Goal: Task Accomplishment & Management: Complete application form

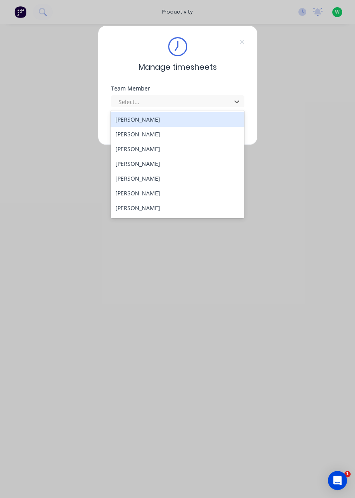
scroll to position [103, 0]
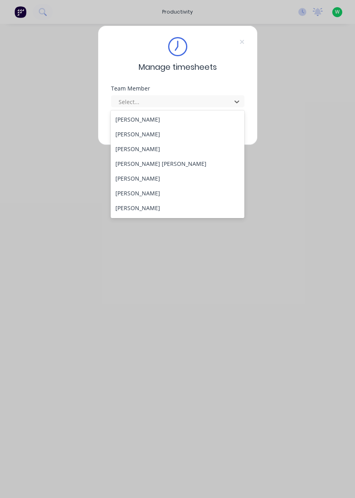
click at [139, 166] on div "[PERSON_NAME] [PERSON_NAME]" at bounding box center [178, 163] width 134 height 15
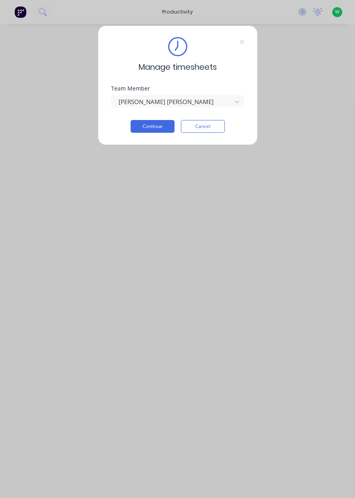
click at [161, 126] on button "Continue" at bounding box center [152, 126] width 44 height 13
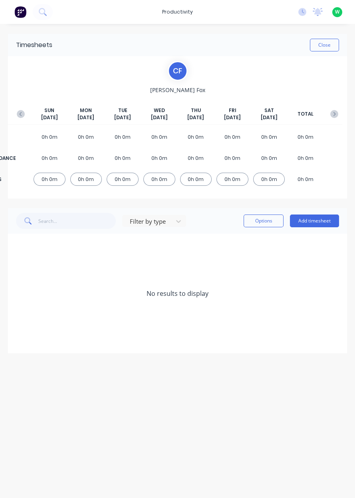
click at [17, 120] on button "button" at bounding box center [21, 114] width 16 height 14
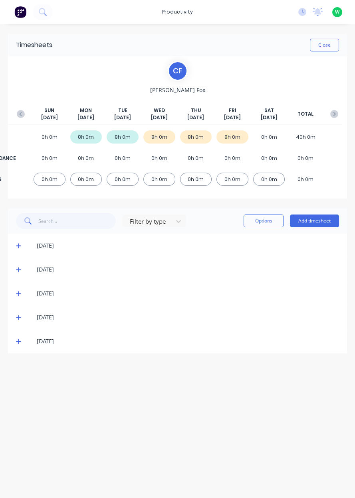
click at [335, 119] on button "button" at bounding box center [334, 114] width 16 height 14
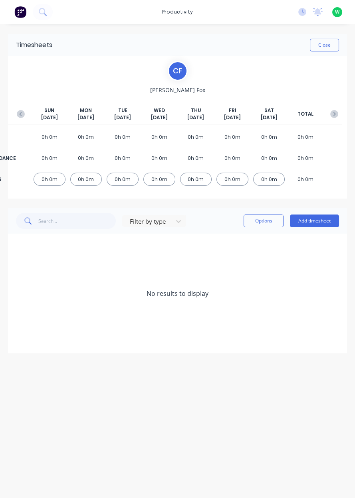
click at [326, 218] on button "Add timesheet" at bounding box center [314, 221] width 49 height 13
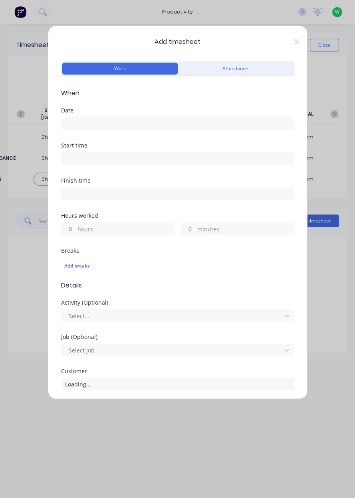
click at [188, 127] on input at bounding box center [177, 124] width 232 height 12
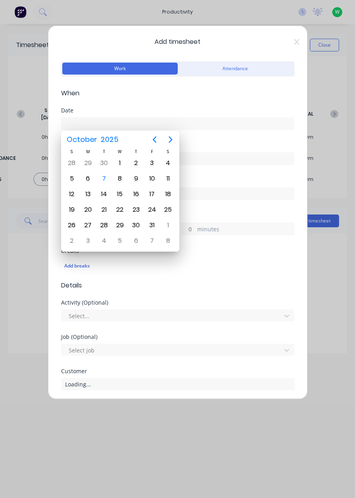
click at [98, 179] on div "7" at bounding box center [104, 179] width 12 height 12
type input "[DATE]"
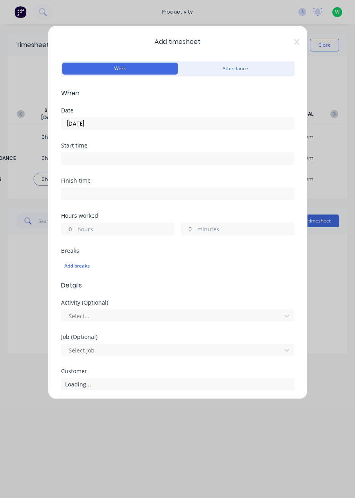
click at [124, 233] on label "hours" at bounding box center [125, 230] width 97 height 10
click at [75, 233] on input "hours" at bounding box center [68, 229] width 14 height 12
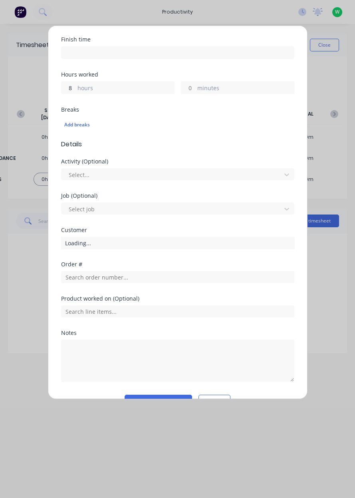
scroll to position [160, 0]
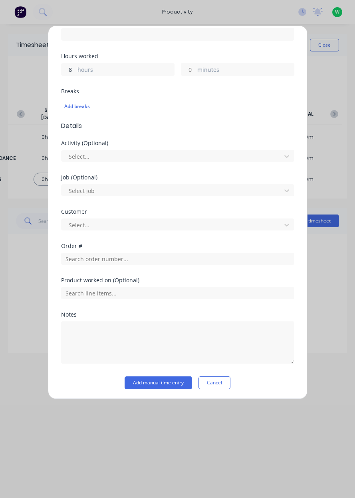
type input "8"
click at [177, 259] on input "text" at bounding box center [177, 259] width 233 height 12
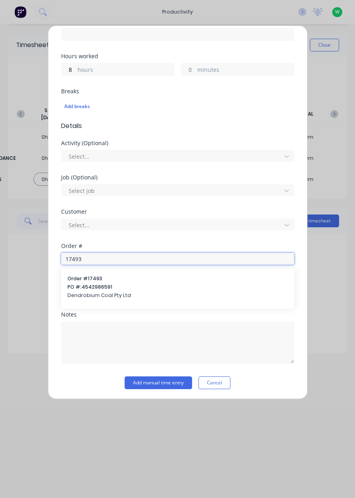
type input "17493"
click at [174, 288] on span "PO #: 4542986591" at bounding box center [177, 287] width 220 height 7
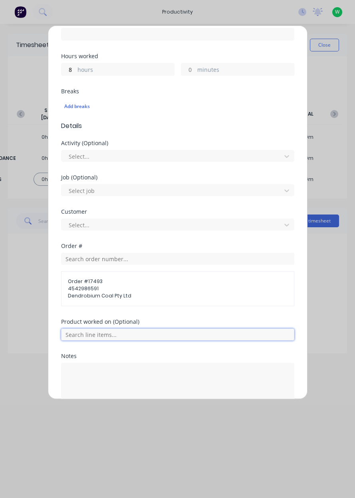
click at [204, 336] on input "text" at bounding box center [177, 335] width 233 height 12
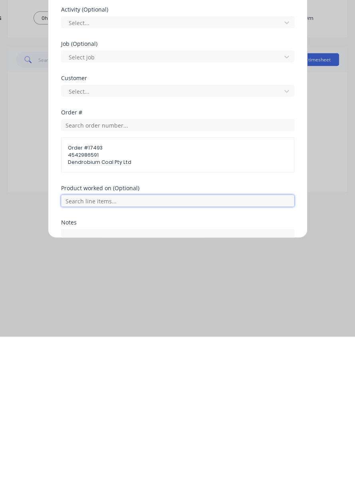
scroll to position [137, 0]
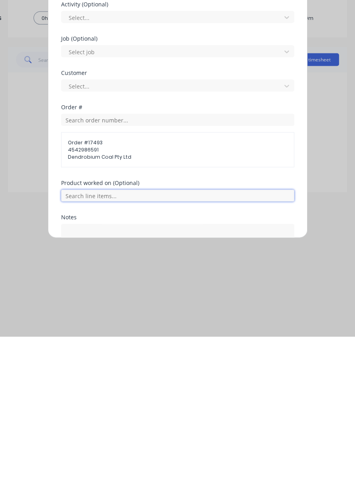
click at [204, 357] on input "text" at bounding box center [177, 357] width 233 height 12
click at [211, 358] on input "text" at bounding box center [177, 357] width 233 height 12
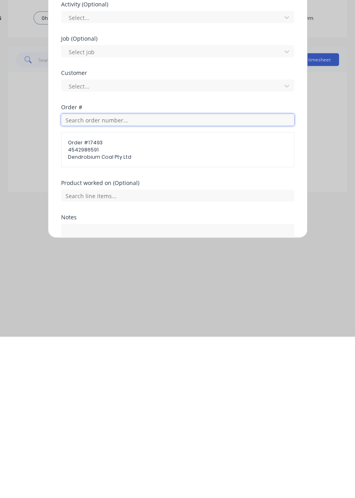
click at [190, 283] on input "text" at bounding box center [177, 281] width 233 height 12
type input "17943"
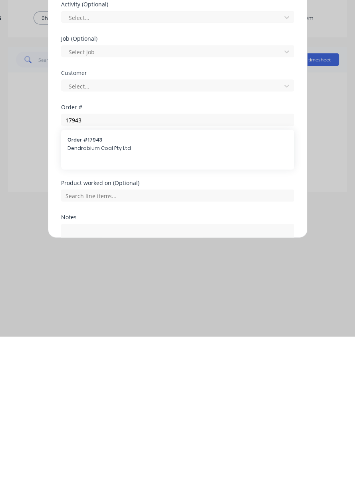
click at [188, 306] on span "Dendrobium Coal Pty Ltd" at bounding box center [177, 309] width 220 height 7
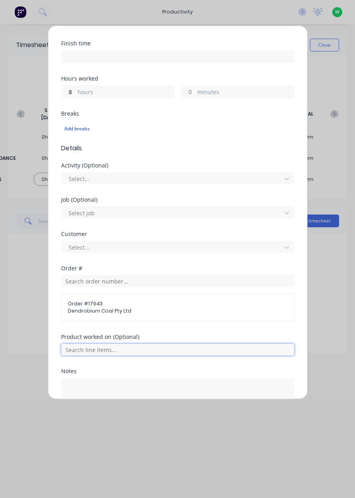
click at [213, 345] on input "text" at bounding box center [177, 350] width 233 height 12
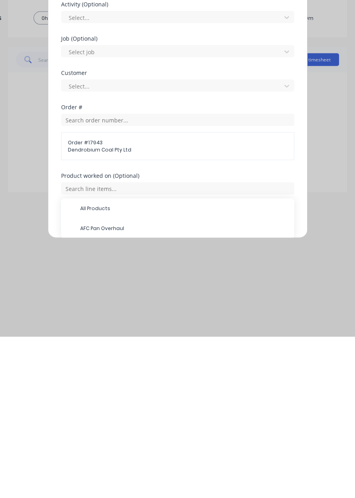
click at [148, 391] on span "AFC Pan Overhaul" at bounding box center [184, 389] width 208 height 7
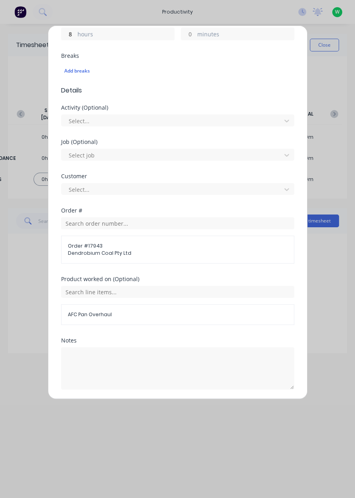
scroll to position [221, 0]
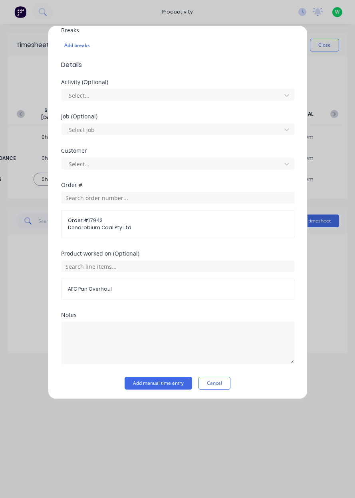
click at [156, 384] on button "Add manual time entry" at bounding box center [158, 383] width 67 height 13
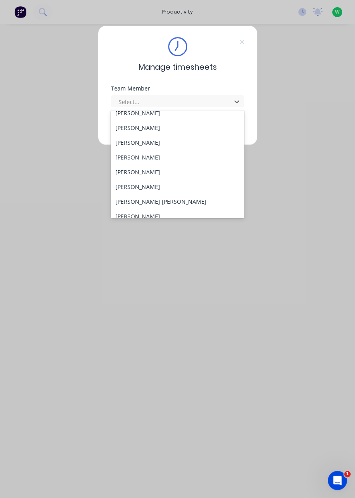
scroll to position [66, 0]
click at [134, 190] on div "[PERSON_NAME]" at bounding box center [178, 186] width 134 height 15
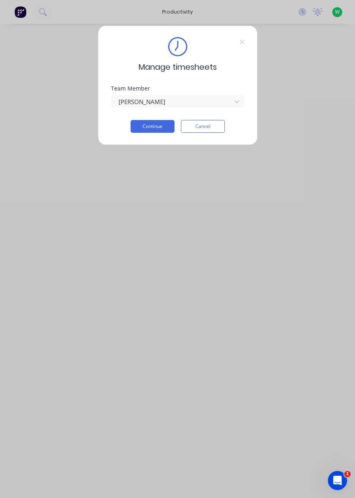
click at [159, 129] on button "Continue" at bounding box center [152, 126] width 44 height 13
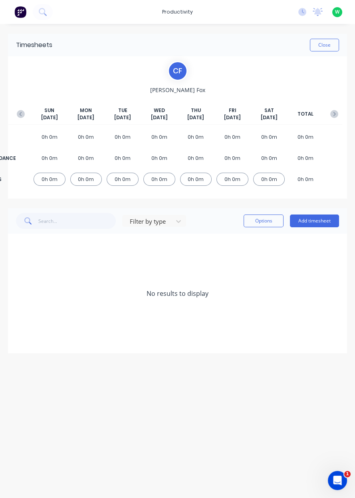
click at [324, 218] on button "Add timesheet" at bounding box center [314, 221] width 49 height 13
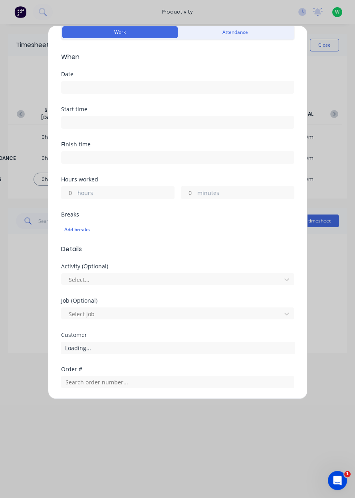
scroll to position [23, 0]
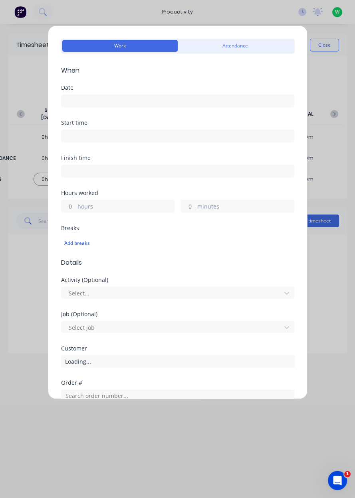
click at [126, 206] on label "hours" at bounding box center [125, 207] width 97 height 10
click at [75, 206] on input "hours" at bounding box center [68, 206] width 14 height 12
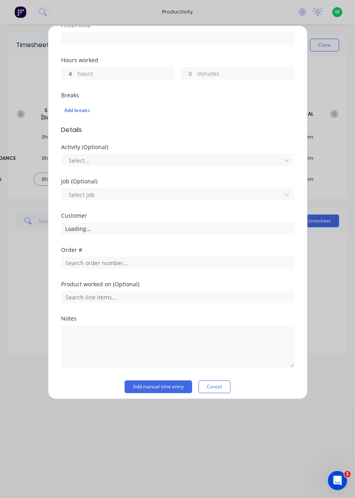
scroll to position [160, 0]
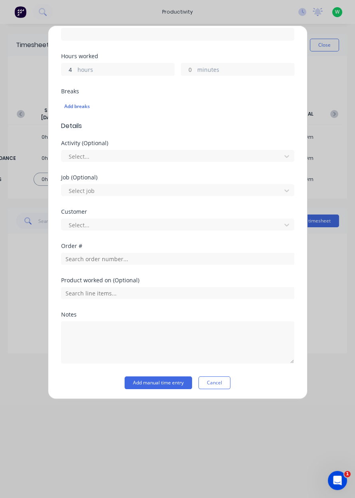
type input "4"
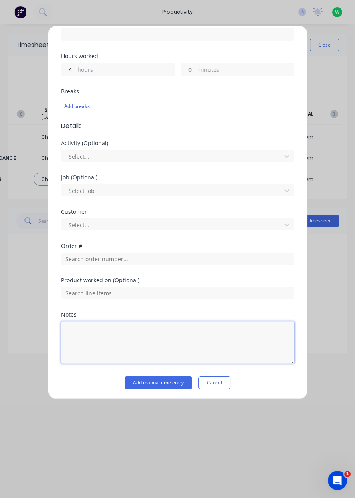
click at [144, 329] on textarea at bounding box center [177, 343] width 233 height 42
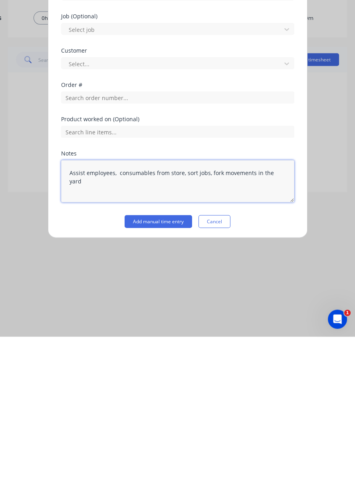
type textarea "Assist employees, consumables from store, sort jobs, fork movements in the yard"
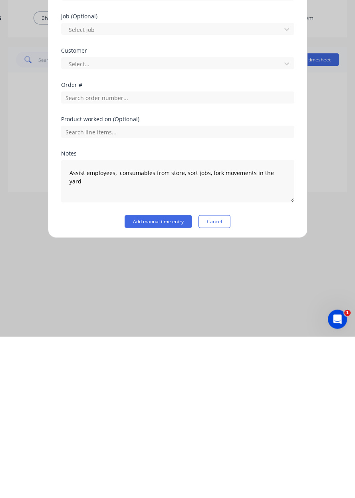
click at [144, 383] on button "Add manual time entry" at bounding box center [158, 383] width 67 height 13
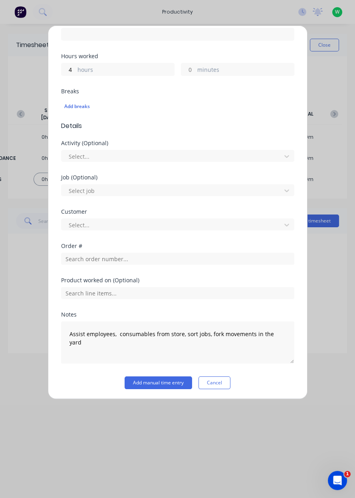
click at [144, 383] on button "Add manual time entry" at bounding box center [158, 383] width 67 height 13
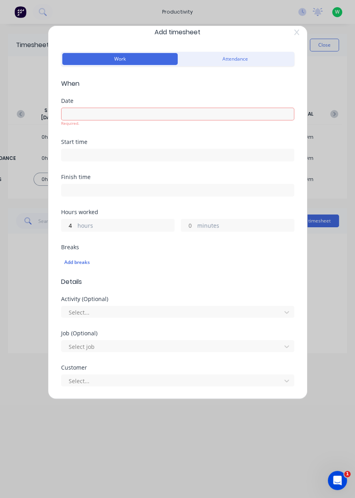
scroll to position [0, 0]
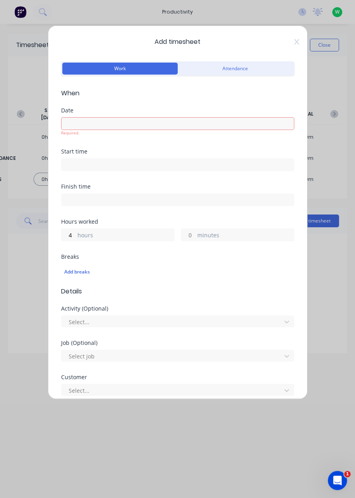
click at [184, 126] on input at bounding box center [177, 124] width 232 height 12
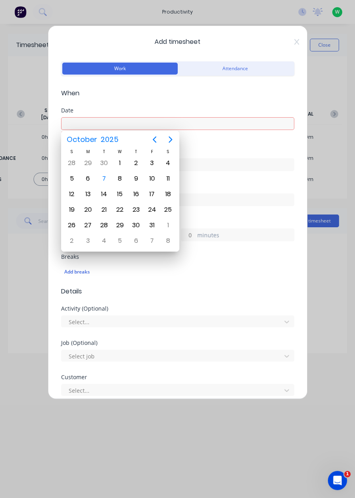
click at [107, 180] on div "7" at bounding box center [104, 179] width 12 height 12
type input "[DATE]"
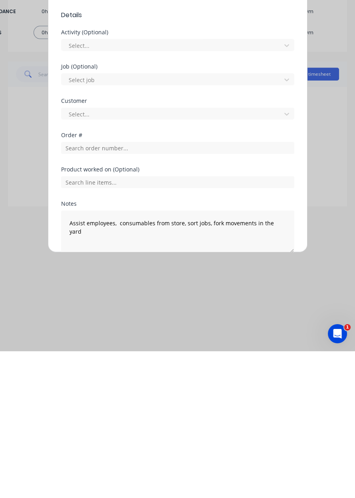
scroll to position [121, 0]
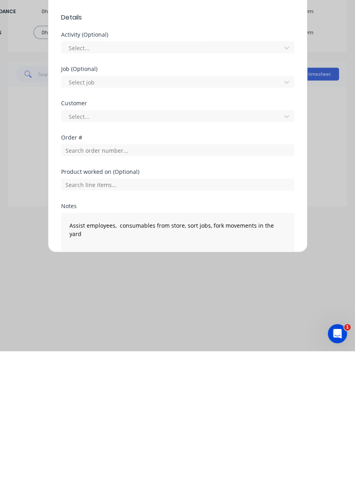
click at [163, 422] on button "Add manual time entry" at bounding box center [158, 421] width 67 height 13
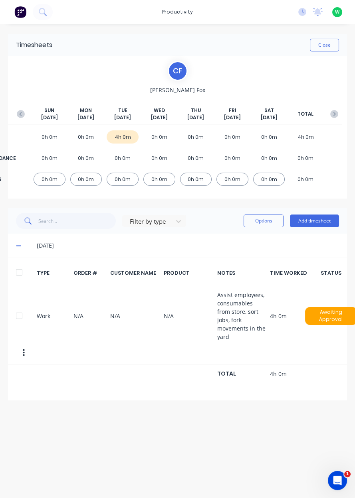
click at [318, 223] on button "Add timesheet" at bounding box center [314, 221] width 49 height 13
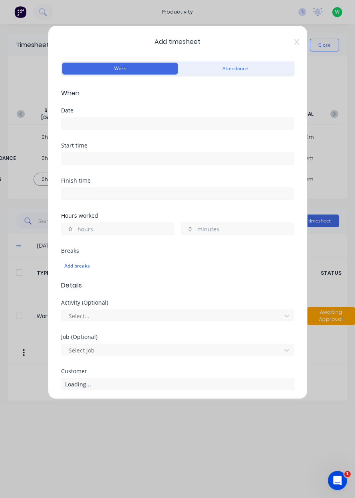
click at [210, 126] on input at bounding box center [177, 124] width 232 height 12
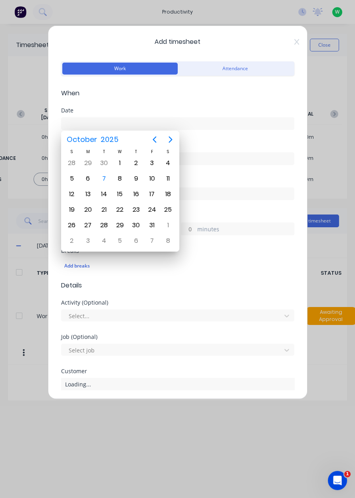
click at [109, 180] on div "7" at bounding box center [104, 179] width 12 height 12
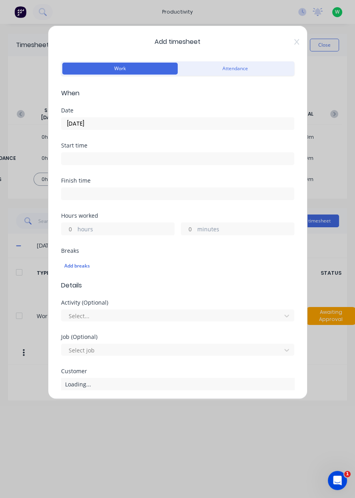
type input "[DATE]"
click at [117, 231] on label "hours" at bounding box center [125, 230] width 97 height 10
click at [75, 231] on input "hours" at bounding box center [68, 229] width 14 height 12
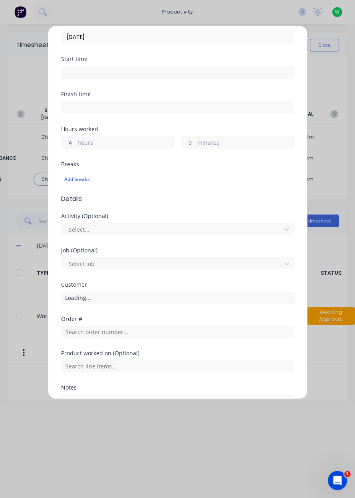
scroll to position [101, 0]
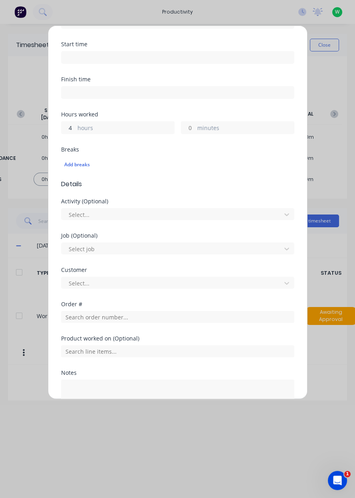
type input "4"
click at [136, 320] on input "text" at bounding box center [177, 317] width 233 height 12
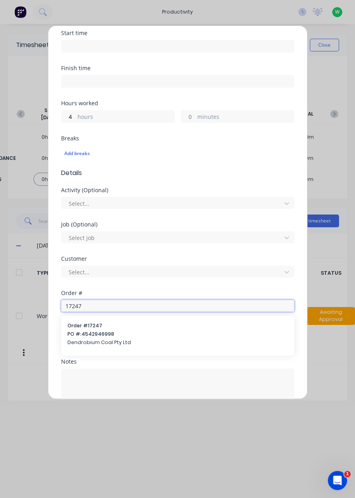
scroll to position [132, 0]
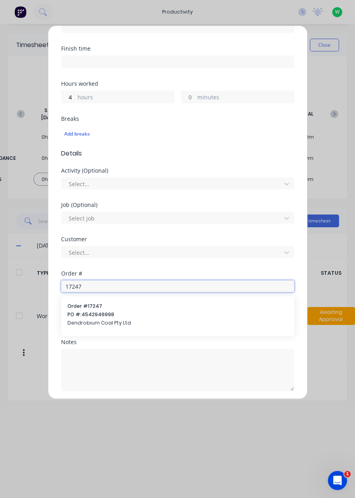
type input "17247"
click at [73, 314] on span "PO #: 4542946998" at bounding box center [177, 314] width 220 height 7
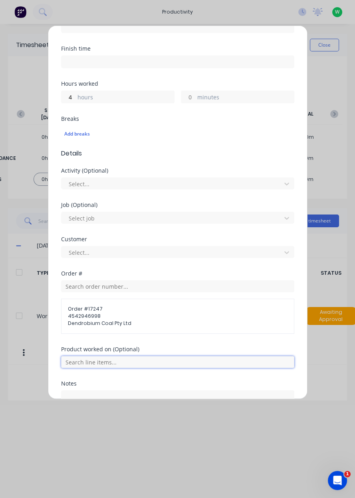
click at [76, 362] on input "text" at bounding box center [177, 362] width 233 height 12
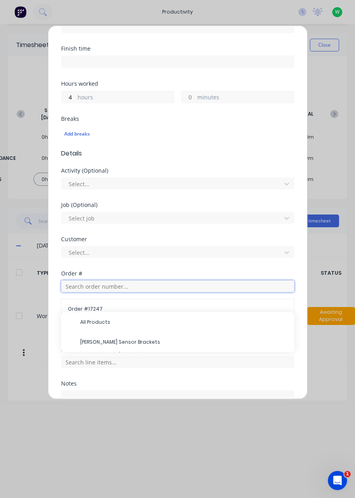
click at [80, 287] on input "text" at bounding box center [177, 287] width 233 height 12
type input "17249"
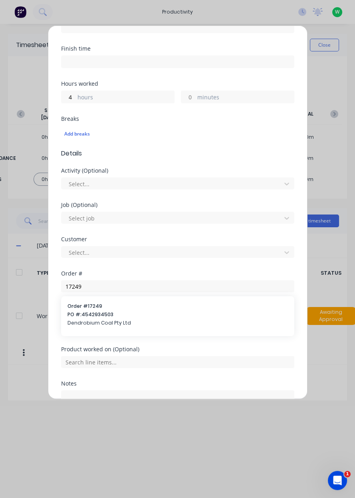
click at [82, 316] on span "PO #: 4542934503" at bounding box center [177, 314] width 220 height 7
click at [75, 364] on input "text" at bounding box center [177, 362] width 233 height 12
click at [88, 341] on span "RAS Flinger Duster" at bounding box center [184, 342] width 208 height 7
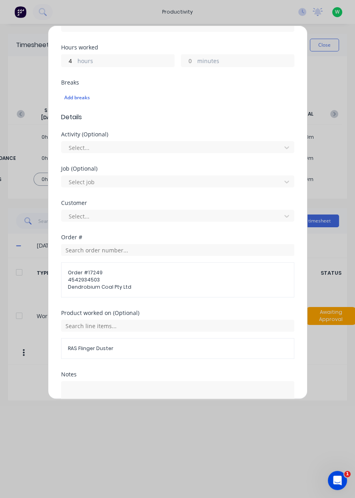
scroll to position [200, 0]
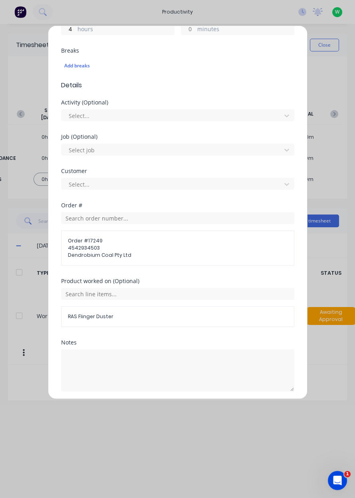
click at [133, 409] on button "Add manual time entry" at bounding box center [158, 411] width 67 height 13
